Goal: Information Seeking & Learning: Stay updated

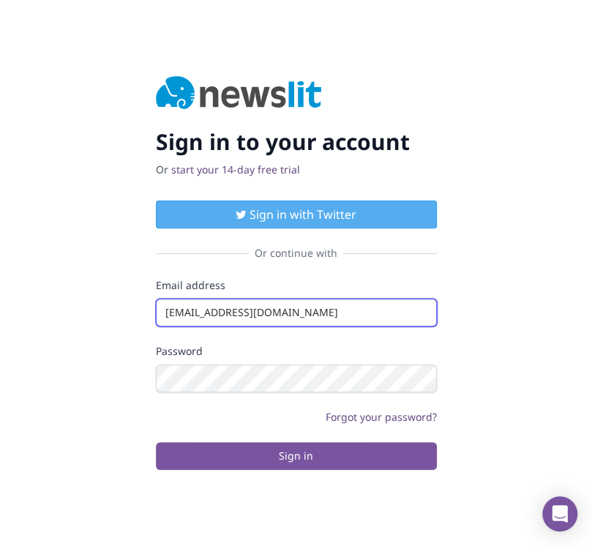
type input "[EMAIL_ADDRESS][DOMAIN_NAME]"
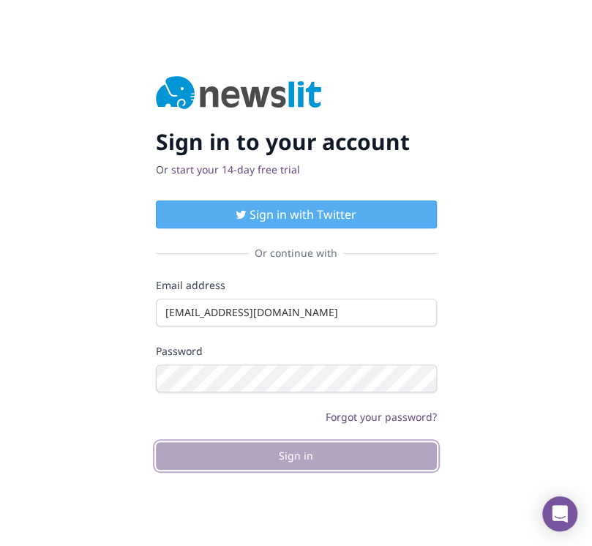
click at [295, 455] on button "Sign in" at bounding box center [296, 456] width 281 height 28
